Goal: Check status: Check status

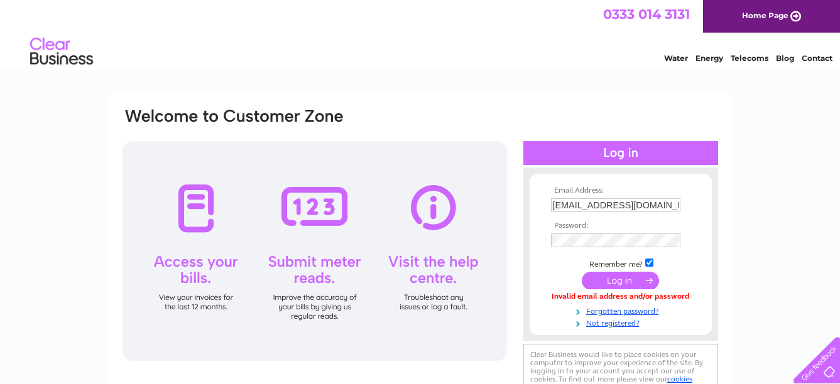
click at [618, 285] on input "submit" at bounding box center [620, 281] width 77 height 18
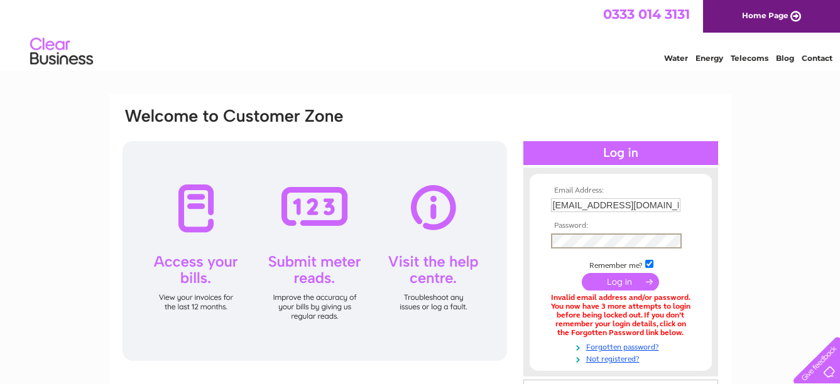
click at [524, 238] on div "Email Address: [EMAIL_ADDRESS][DOMAIN_NAME] Password:" at bounding box center [620, 272] width 195 height 184
click at [680, 216] on td at bounding box center [621, 218] width 146 height 6
click at [619, 282] on input "submit" at bounding box center [620, 281] width 77 height 18
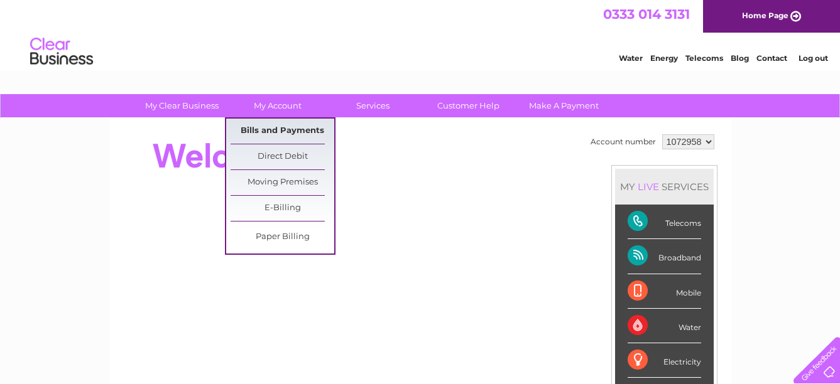
click at [271, 131] on link "Bills and Payments" at bounding box center [283, 131] width 104 height 25
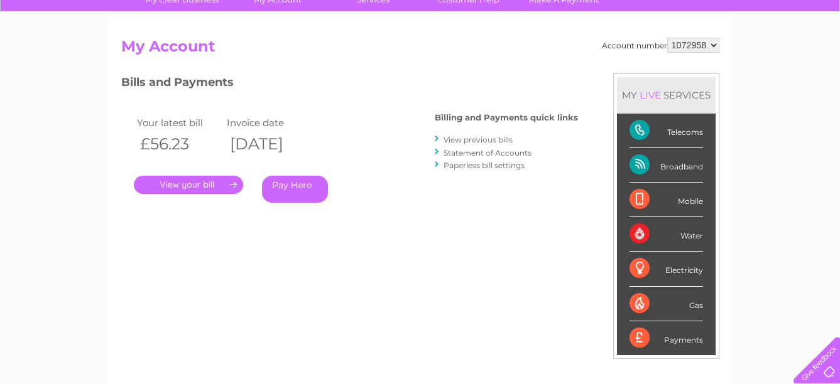
scroll to position [126, 0]
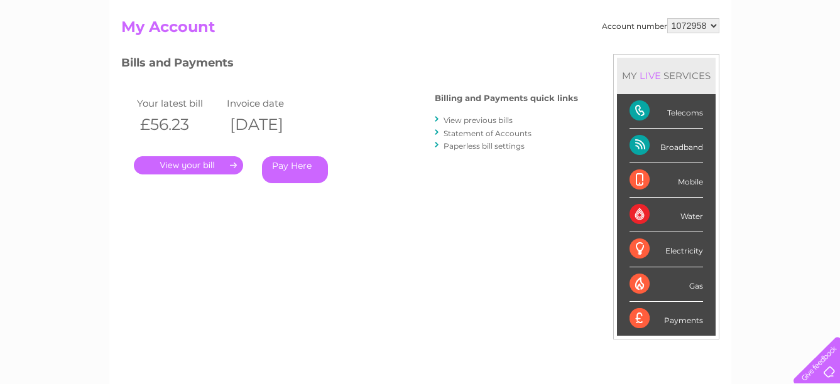
click at [215, 167] on link "." at bounding box center [188, 165] width 109 height 18
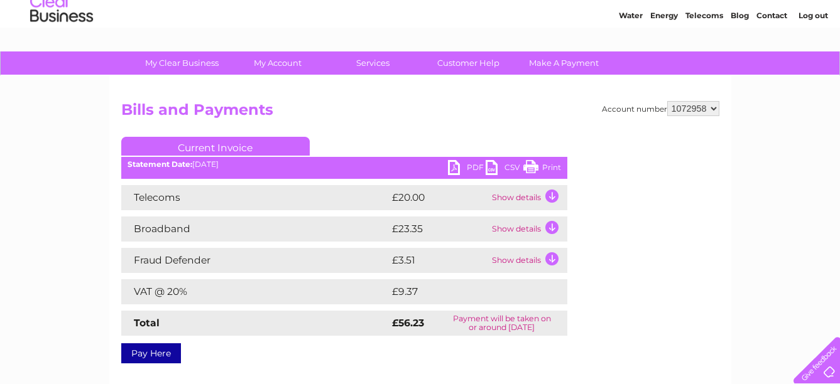
scroll to position [63, 0]
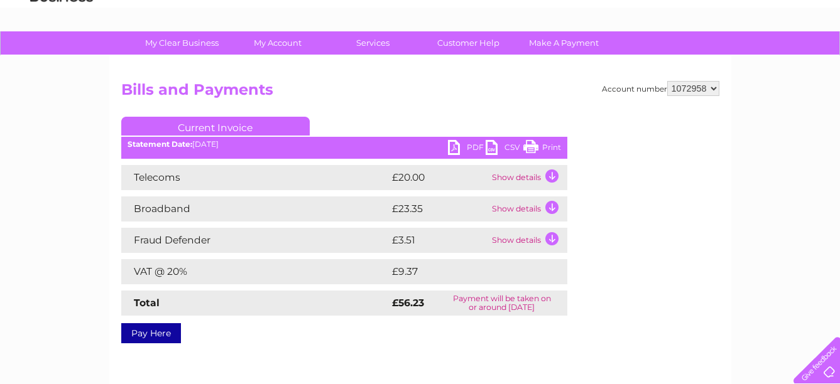
click at [551, 172] on td "Show details" at bounding box center [528, 177] width 79 height 25
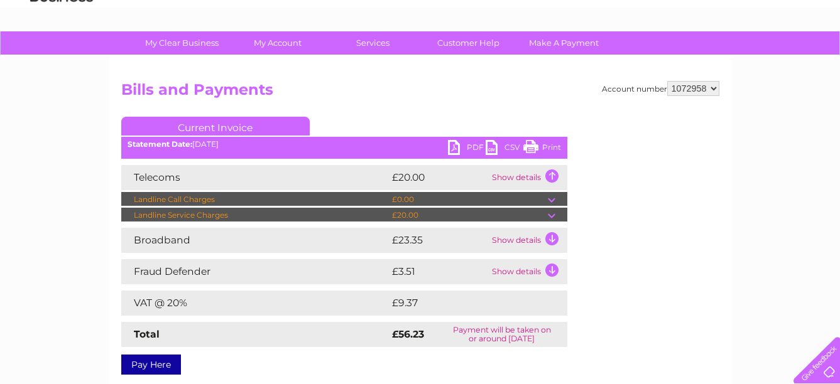
click at [551, 172] on td "Show details" at bounding box center [528, 177] width 79 height 25
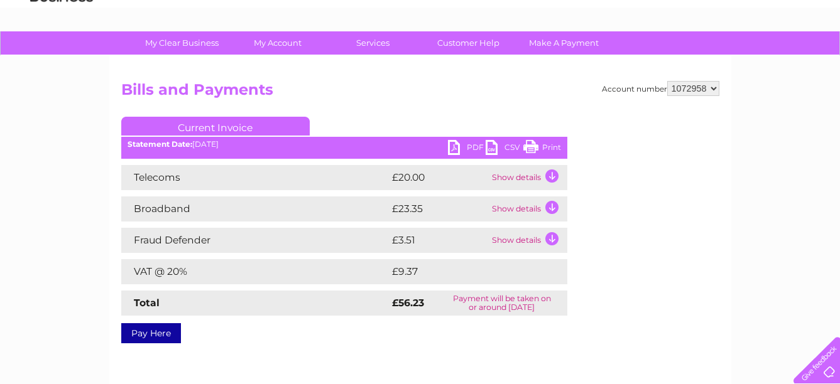
click at [552, 208] on td "Show details" at bounding box center [528, 209] width 79 height 25
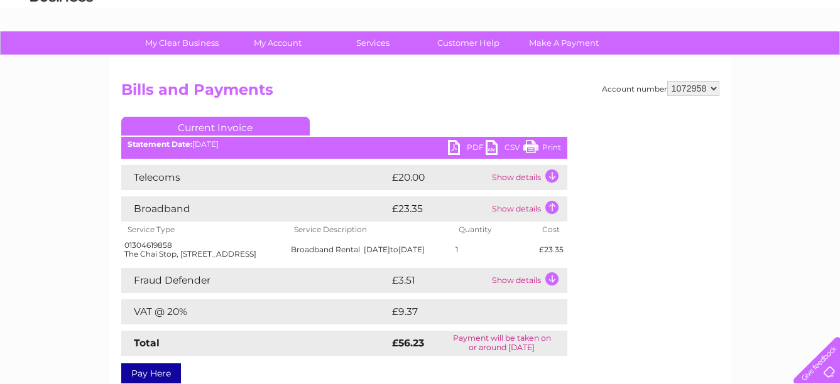
click at [552, 203] on td "Show details" at bounding box center [528, 209] width 79 height 25
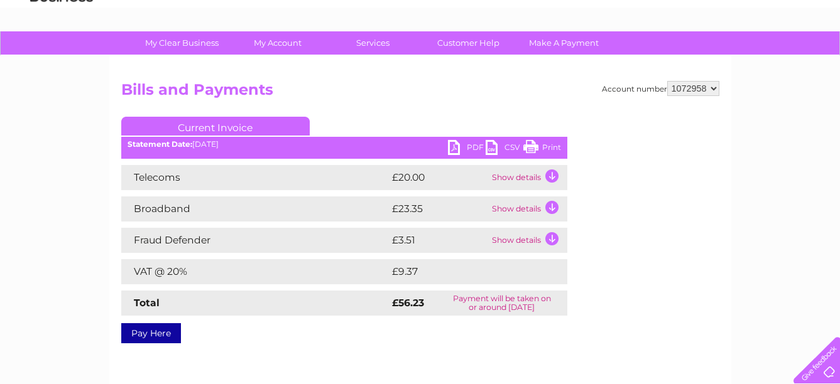
click at [548, 239] on td "Show details" at bounding box center [528, 240] width 79 height 25
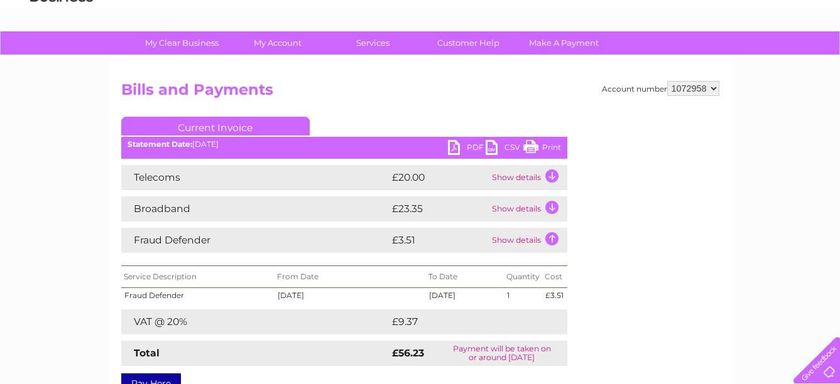
click at [548, 237] on td "Show details" at bounding box center [528, 240] width 79 height 25
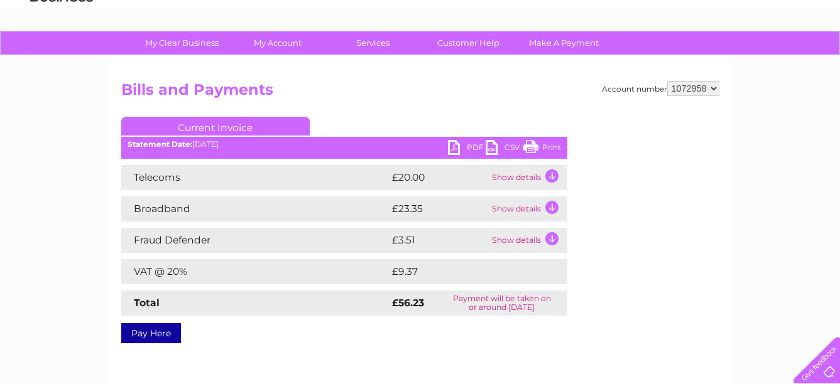
click at [554, 205] on td "Show details" at bounding box center [528, 209] width 79 height 25
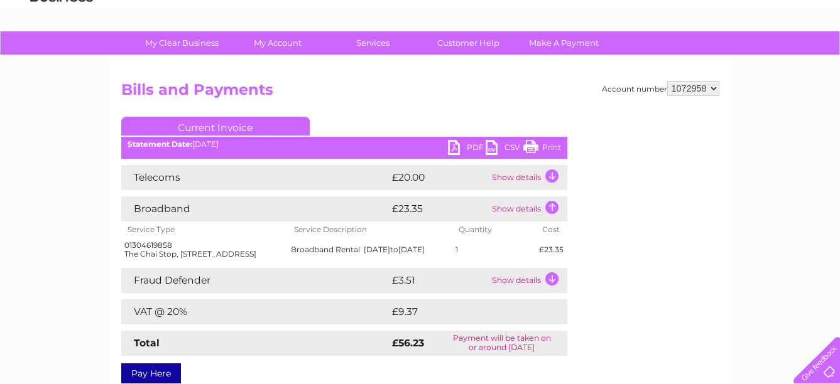
click at [555, 205] on td "Show details" at bounding box center [528, 209] width 79 height 25
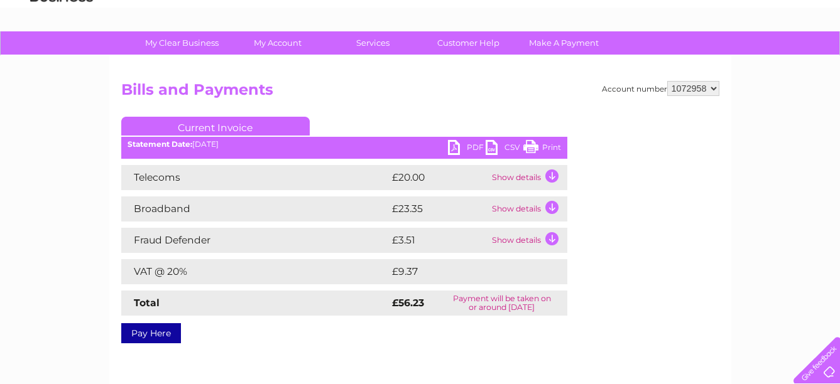
click at [553, 174] on td "Show details" at bounding box center [528, 177] width 79 height 25
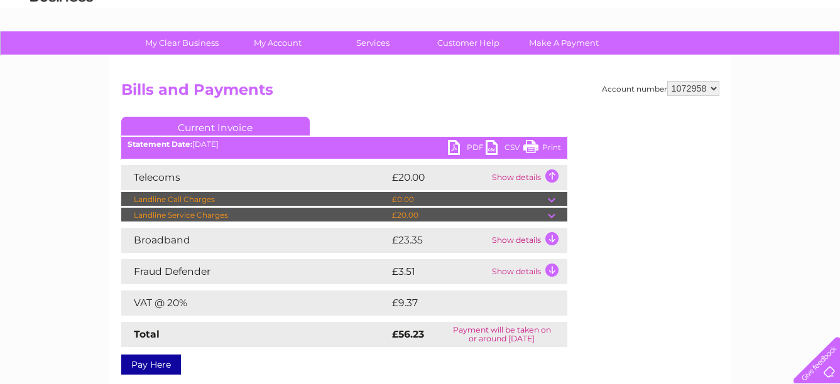
click at [553, 174] on td "Show details" at bounding box center [528, 177] width 79 height 25
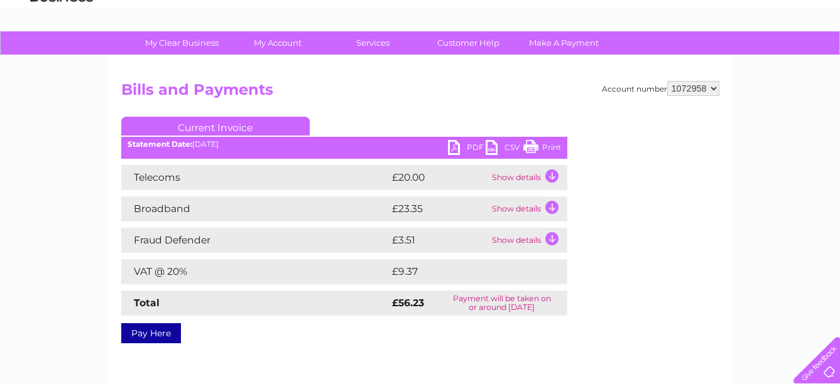
click at [554, 204] on td "Show details" at bounding box center [528, 209] width 79 height 25
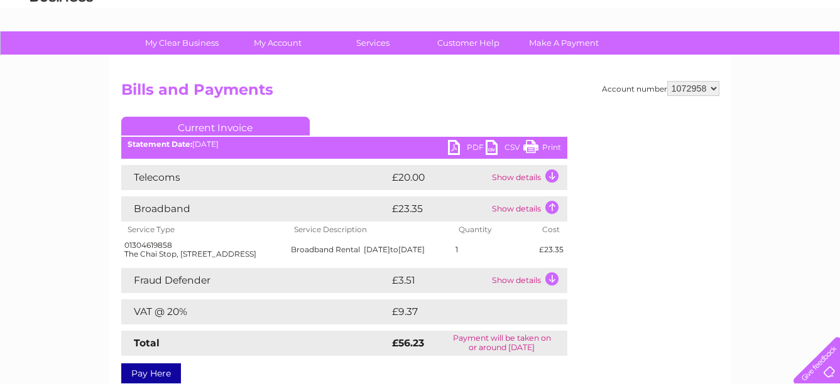
click at [554, 204] on td "Show details" at bounding box center [528, 209] width 79 height 25
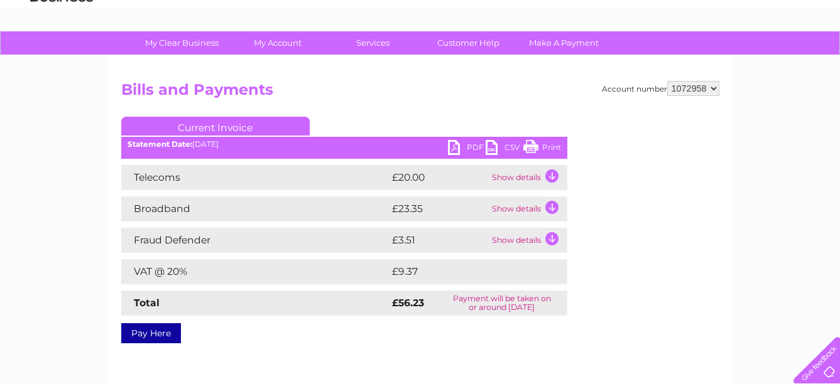
click at [552, 239] on td "Show details" at bounding box center [528, 240] width 79 height 25
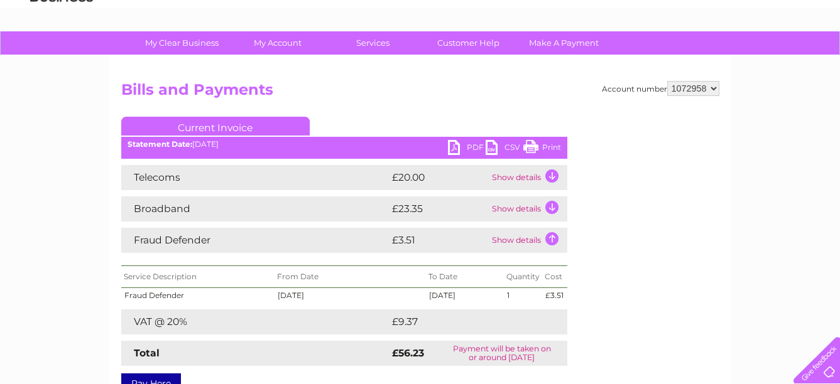
click at [553, 234] on td "Show details" at bounding box center [528, 240] width 79 height 25
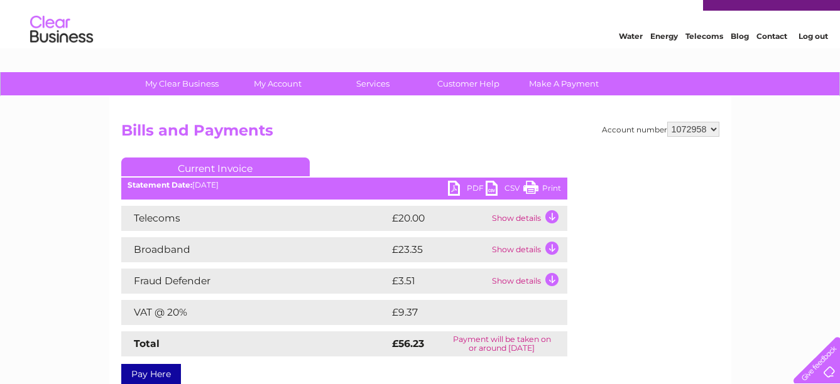
scroll to position [0, 0]
